Goal: Task Accomplishment & Management: Use online tool/utility

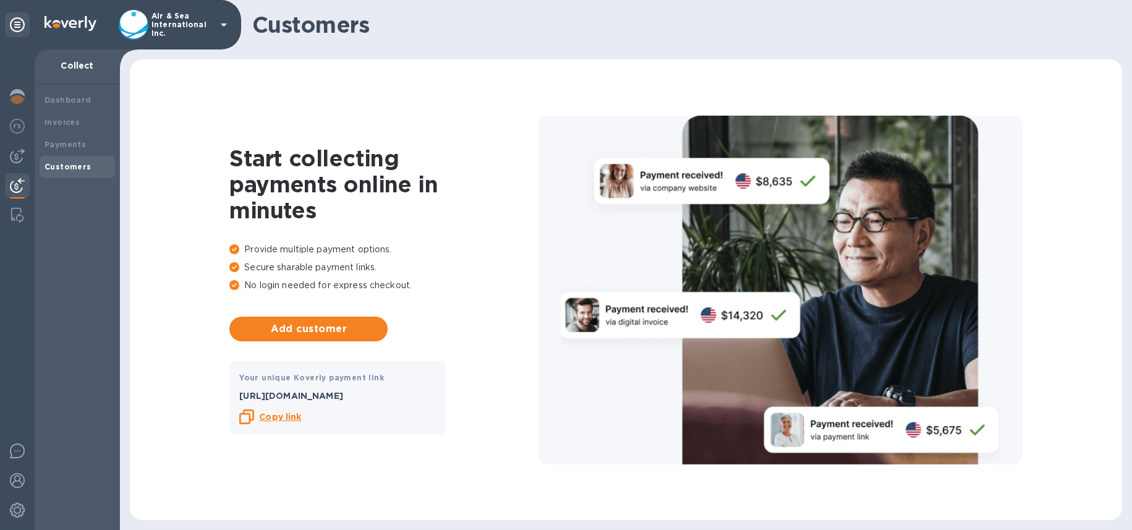
click at [201, 16] on p "Air & Sea International Inc." at bounding box center [182, 25] width 62 height 26
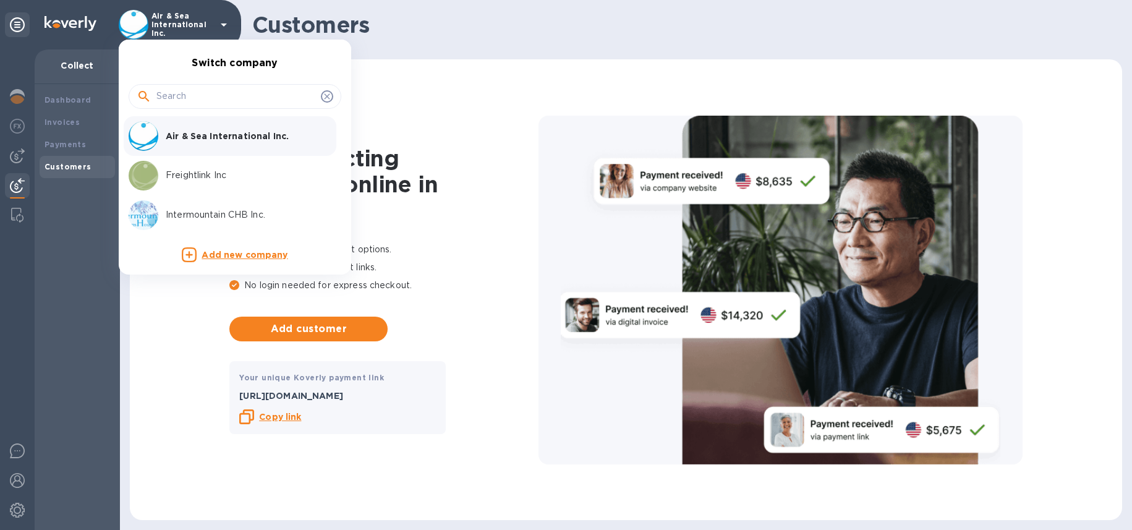
click at [198, 170] on p "Freightlink Inc" at bounding box center [244, 175] width 156 height 13
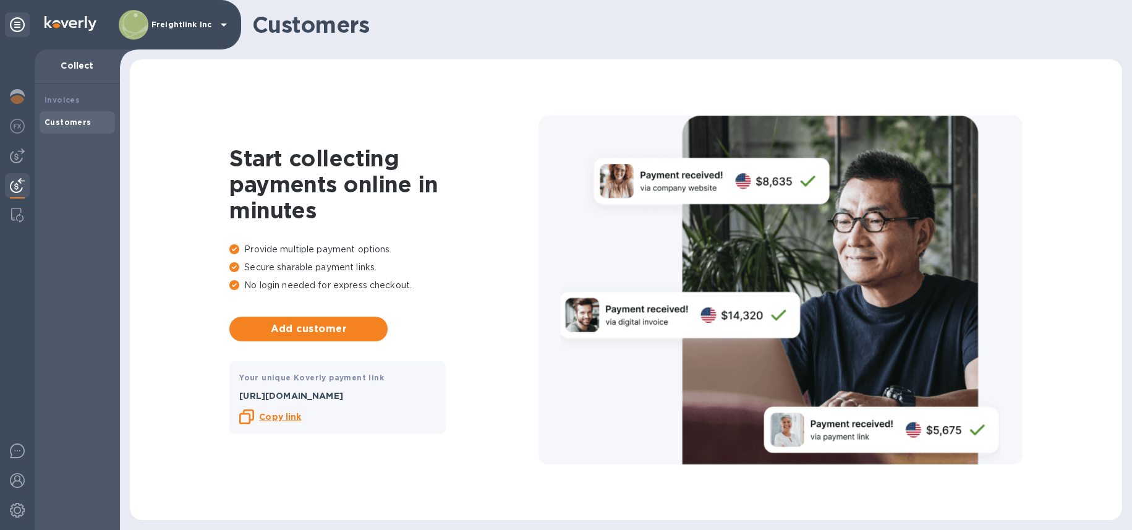
click at [283, 416] on b "Copy link" at bounding box center [280, 417] width 42 height 10
click at [213, 24] on div "Freightlink Inc" at bounding box center [175, 25] width 112 height 30
